Goal: Transaction & Acquisition: Purchase product/service

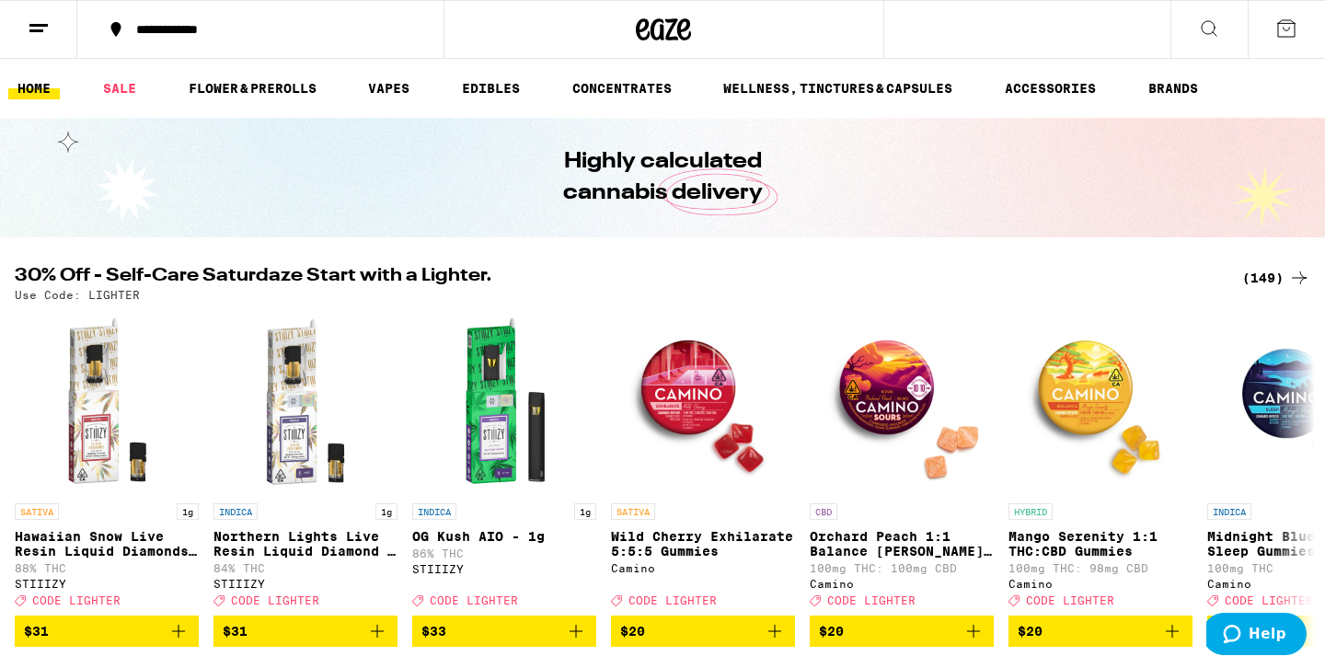
click at [1272, 274] on div "(149)" at bounding box center [1276, 278] width 68 height 22
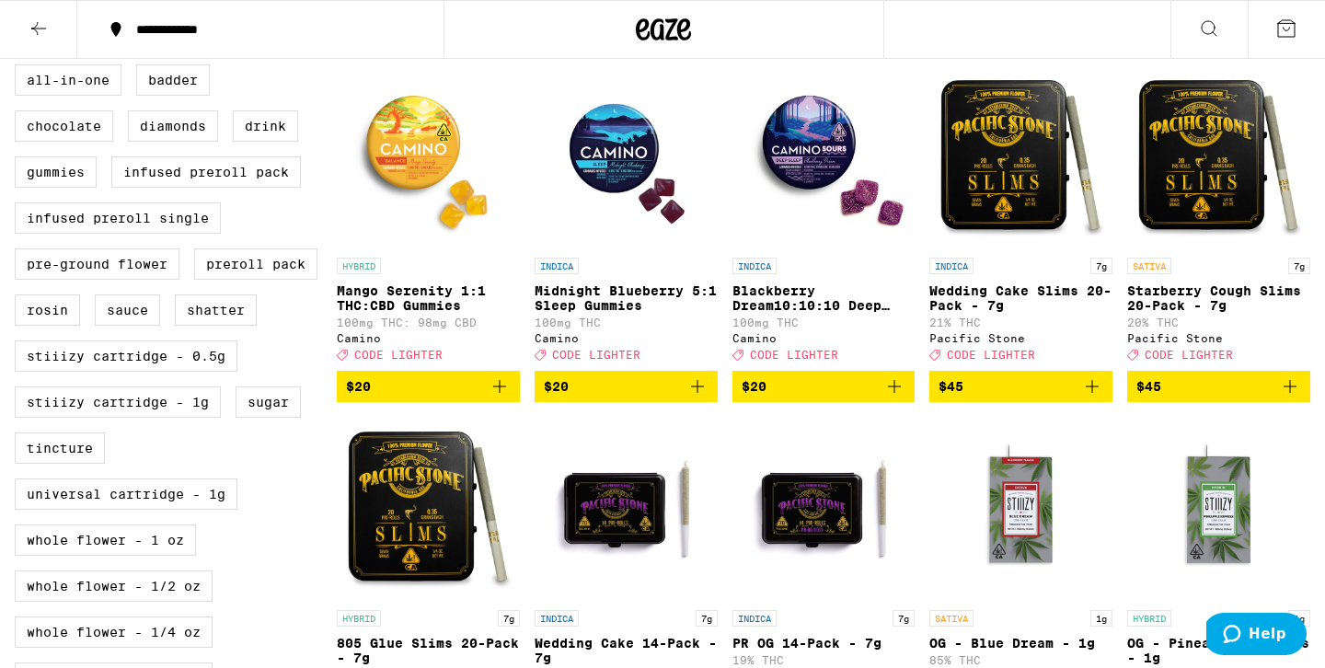
scroll to position [536, 0]
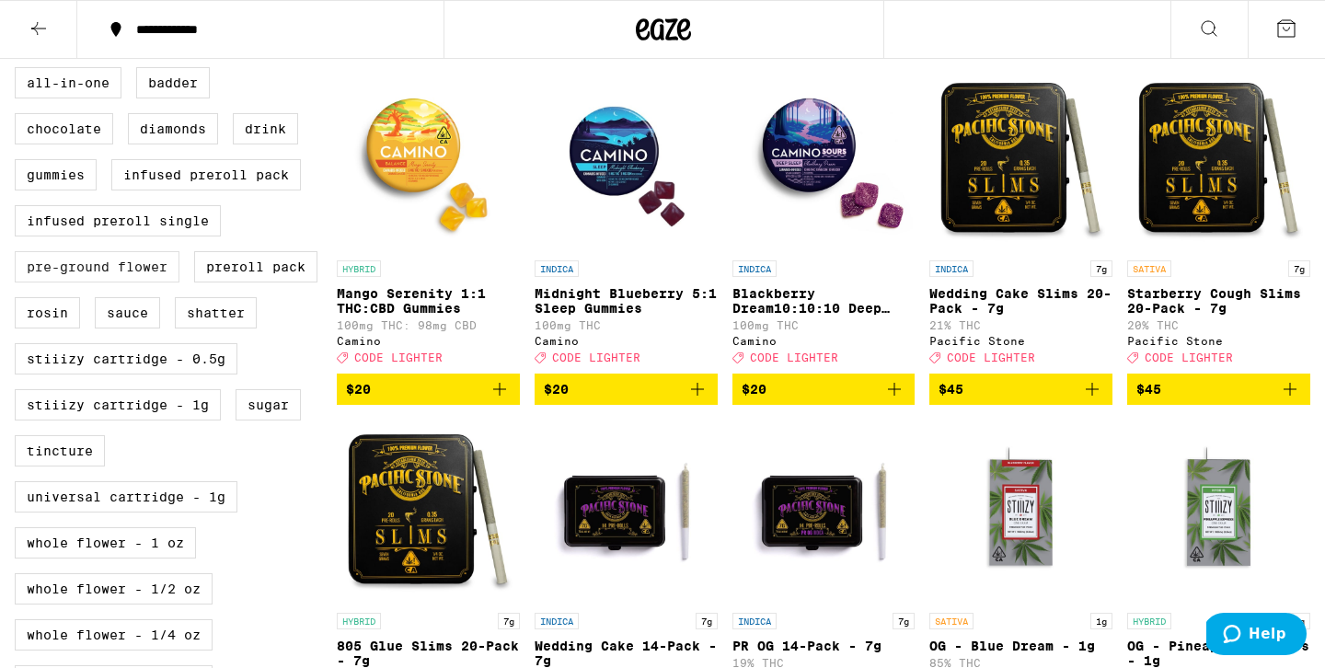
click at [103, 282] on label "Pre-ground Flower" at bounding box center [97, 266] width 165 height 31
click at [19, 71] on input "Pre-ground Flower" at bounding box center [18, 70] width 1 height 1
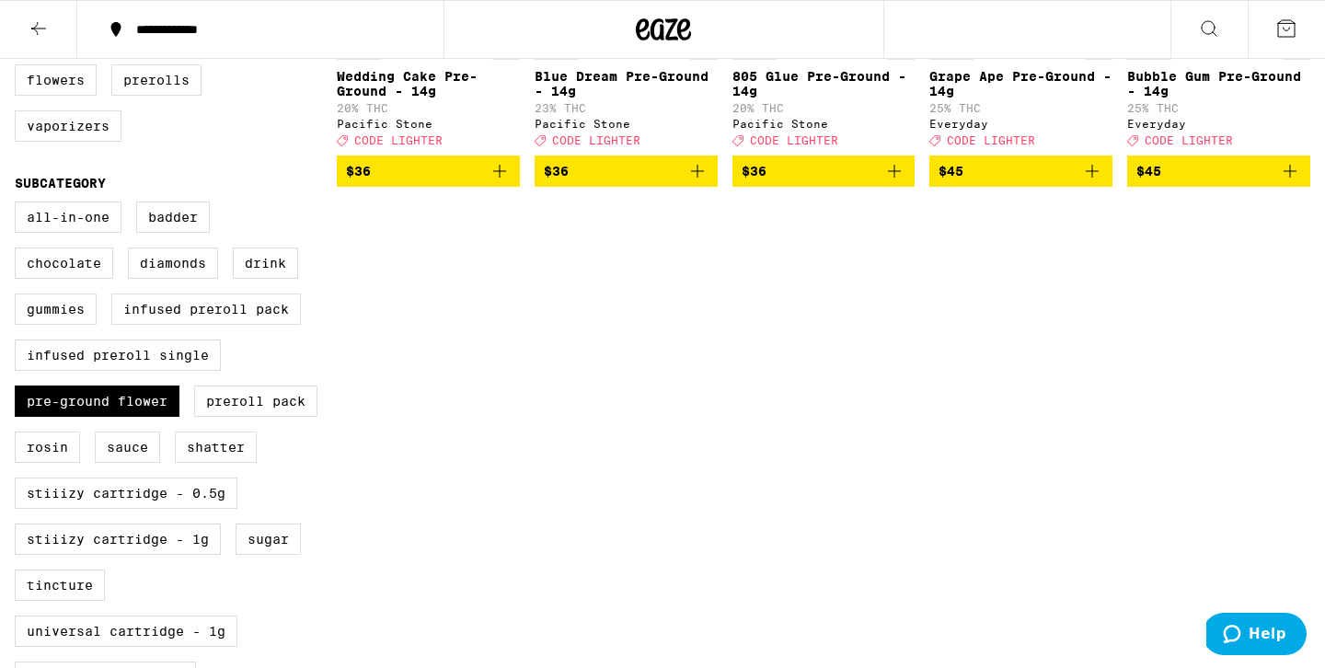
scroll to position [409, 0]
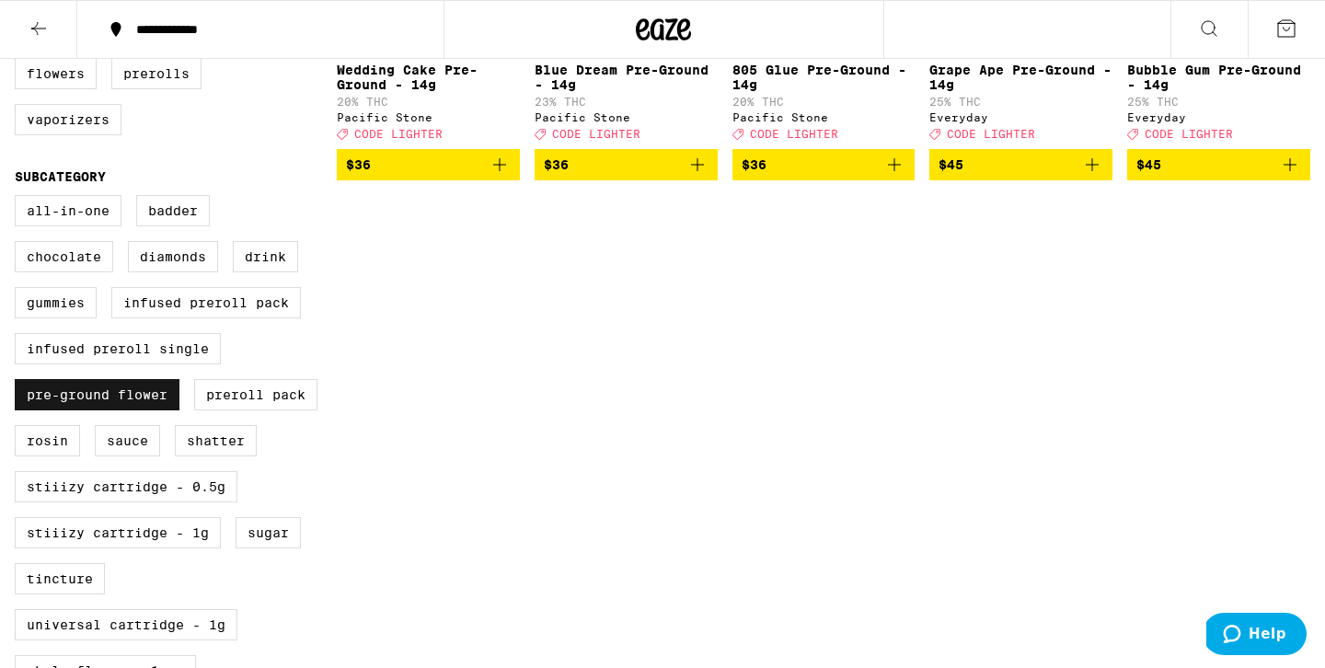
click at [139, 410] on label "Pre-ground Flower" at bounding box center [97, 394] width 165 height 31
click at [19, 199] on input "Pre-ground Flower" at bounding box center [18, 198] width 1 height 1
checkbox input "false"
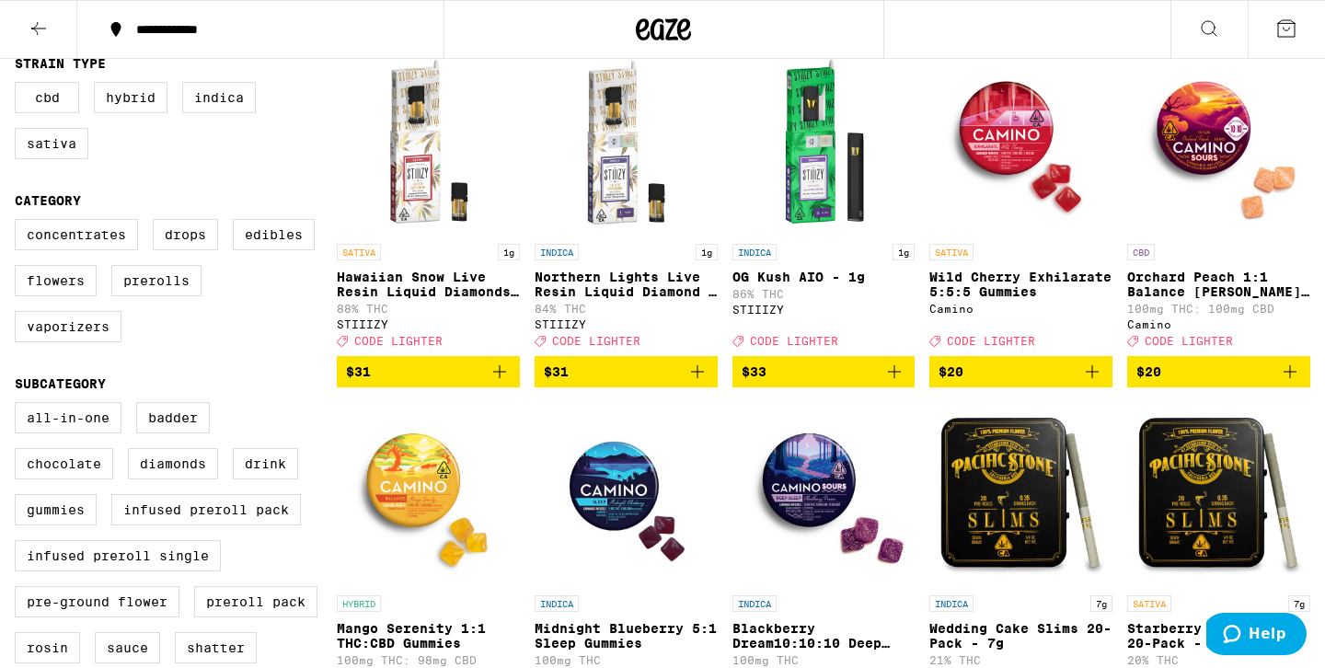
scroll to position [200, 0]
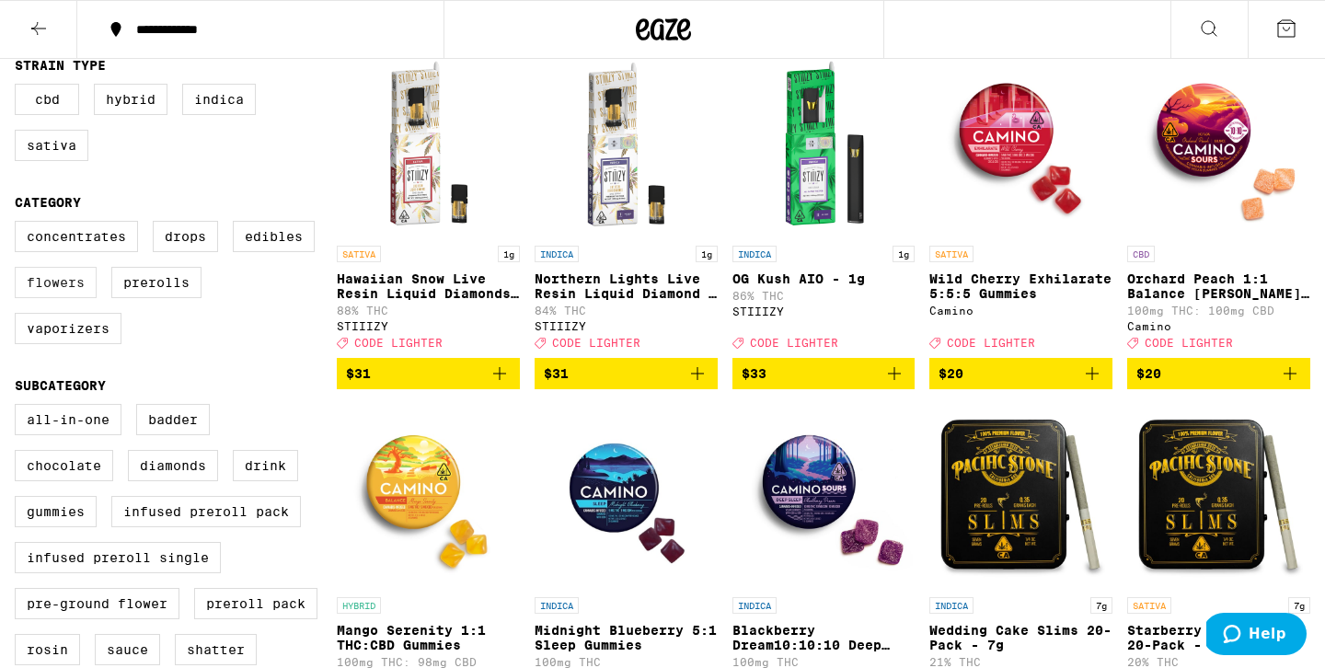
click at [61, 298] on label "Flowers" at bounding box center [56, 282] width 82 height 31
click at [19, 225] on input "Flowers" at bounding box center [18, 224] width 1 height 1
checkbox input "true"
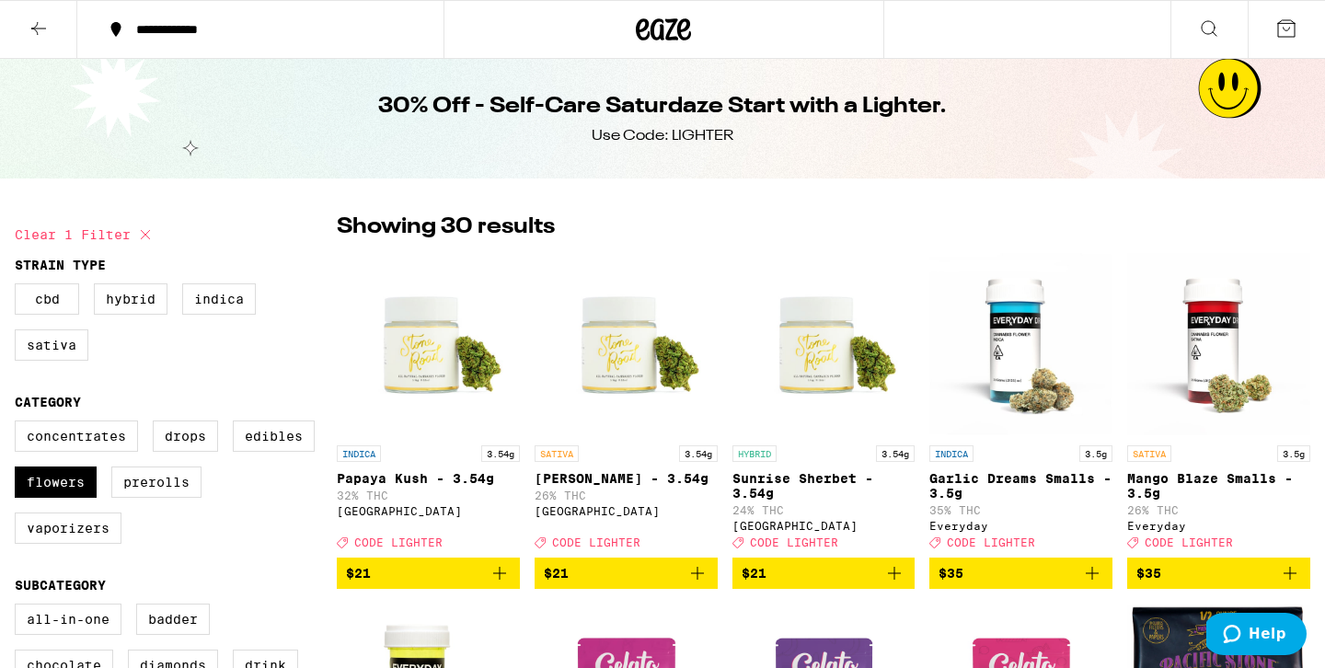
click at [641, 23] on icon at bounding box center [643, 29] width 14 height 22
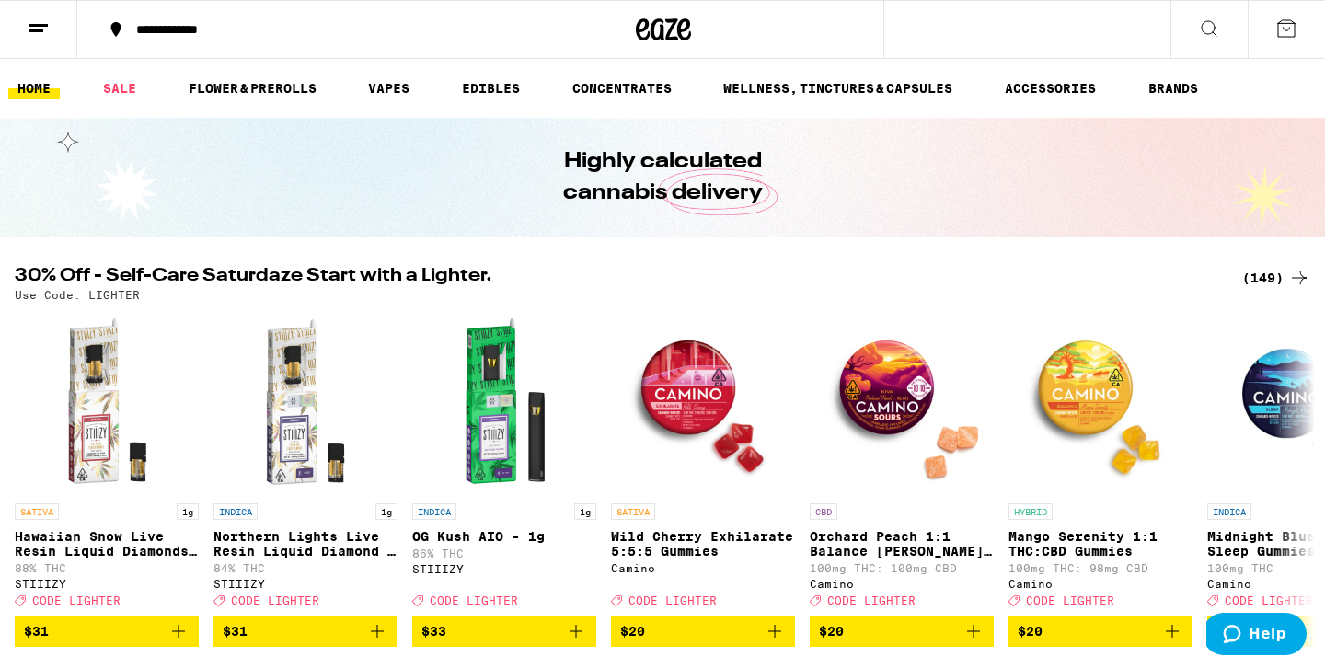
click at [117, 91] on link "SALE" at bounding box center [120, 88] width 52 height 22
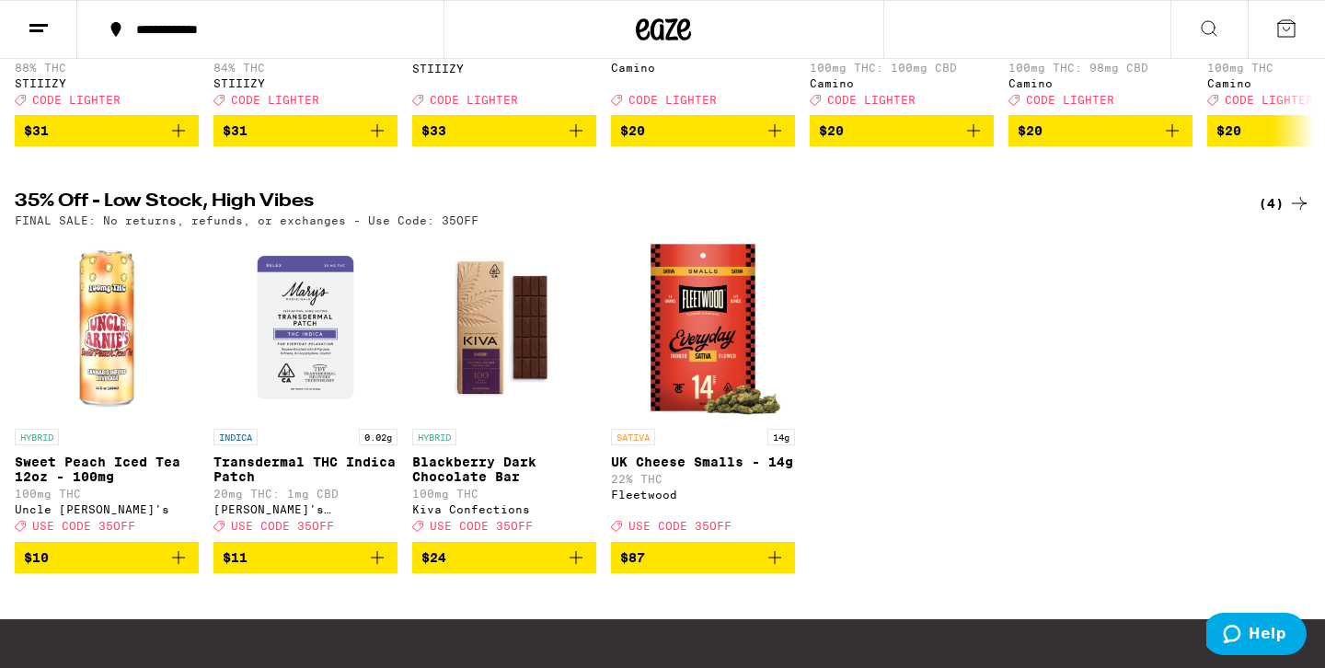
scroll to position [488, 0]
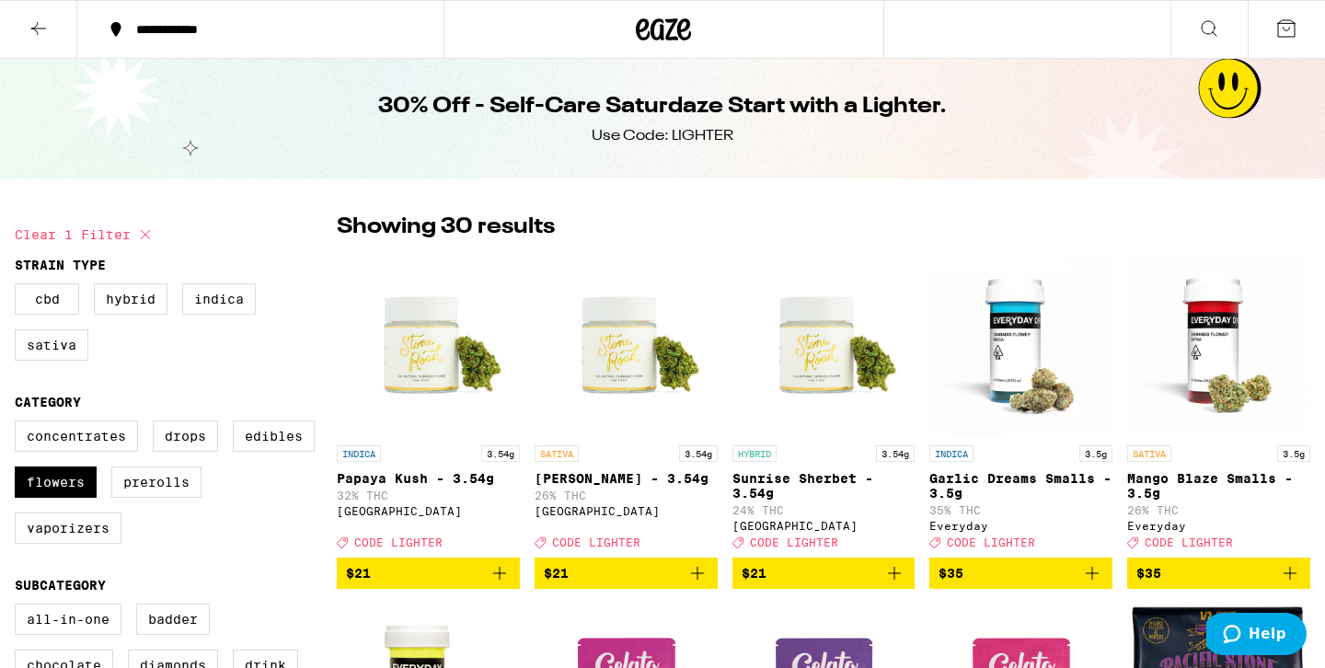
click at [658, 44] on icon at bounding box center [663, 29] width 55 height 33
